Goal: Information Seeking & Learning: Learn about a topic

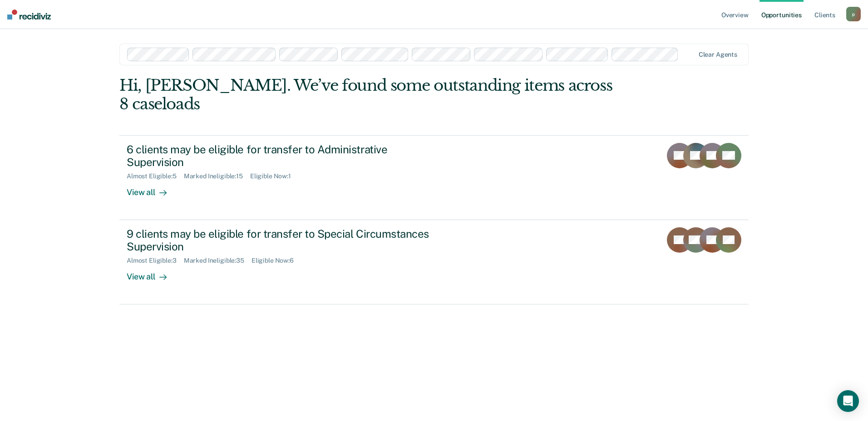
click at [693, 56] on div at bounding box center [688, 54] width 12 height 10
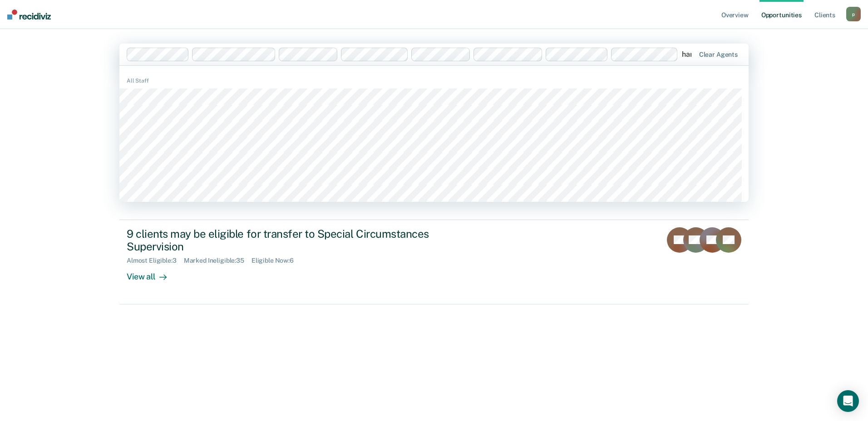
type input "[PERSON_NAME]"
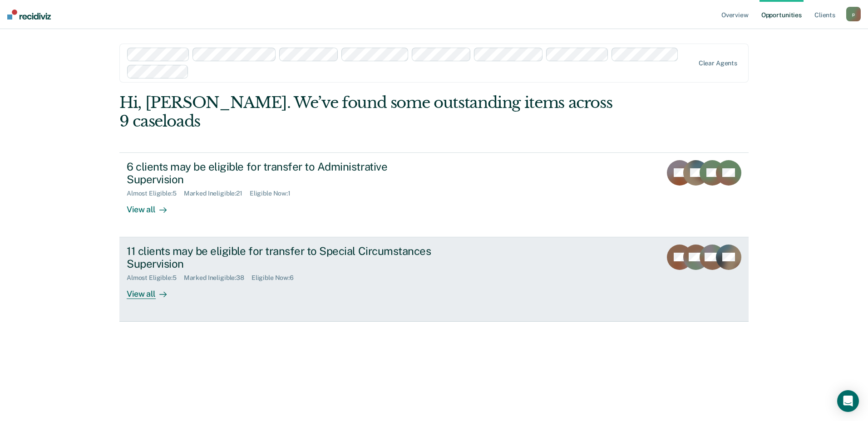
click at [296, 245] on div "11 clients may be eligible for transfer to Special Circumstances Supervision" at bounding box center [286, 258] width 319 height 26
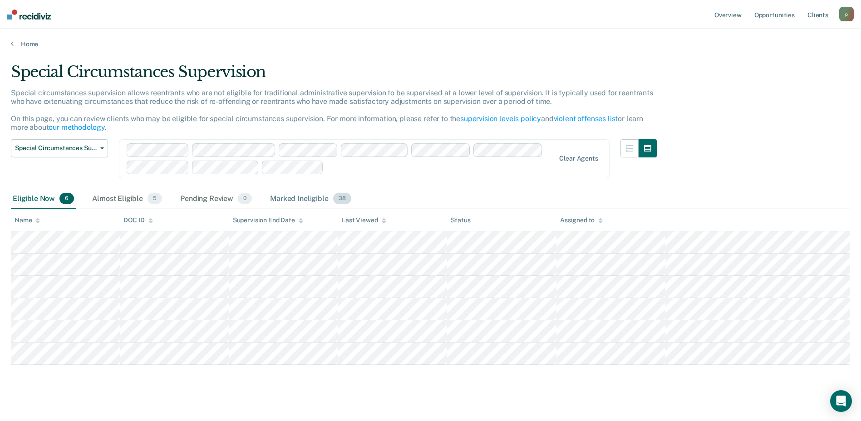
click at [295, 197] on div "Marked Ineligible 38" at bounding box center [310, 199] width 84 height 20
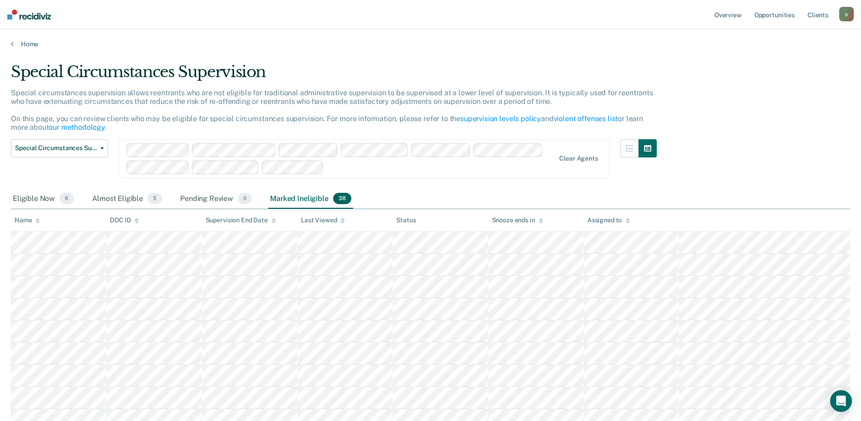
click at [608, 220] on div "Assigned to" at bounding box center [608, 221] width 43 height 8
click at [29, 48] on link "Home" at bounding box center [430, 44] width 839 height 8
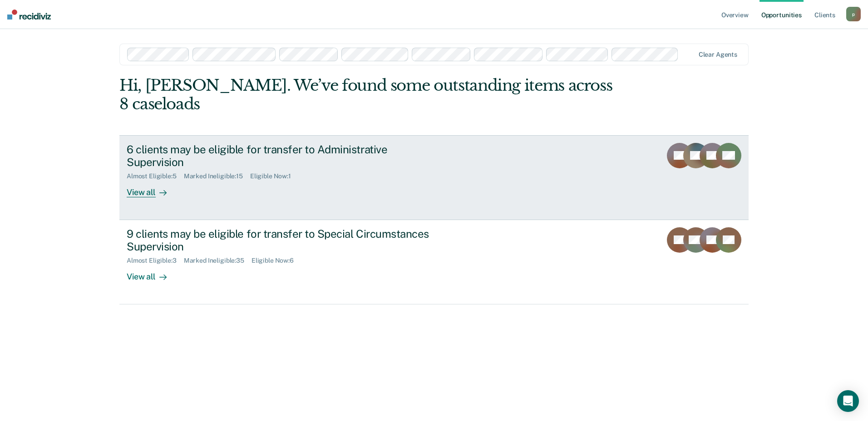
click at [285, 159] on div "6 clients may be eligible for transfer to Administrative Supervision Almost Eli…" at bounding box center [297, 170] width 341 height 55
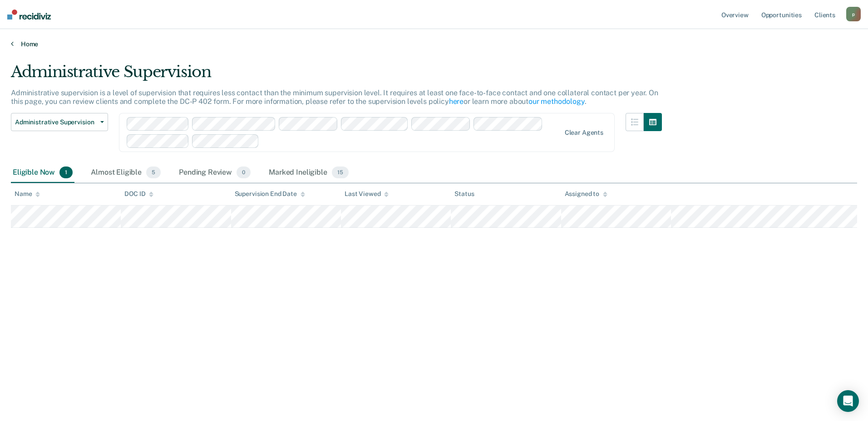
click at [31, 41] on link "Home" at bounding box center [434, 44] width 846 height 8
